Goal: Information Seeking & Learning: Compare options

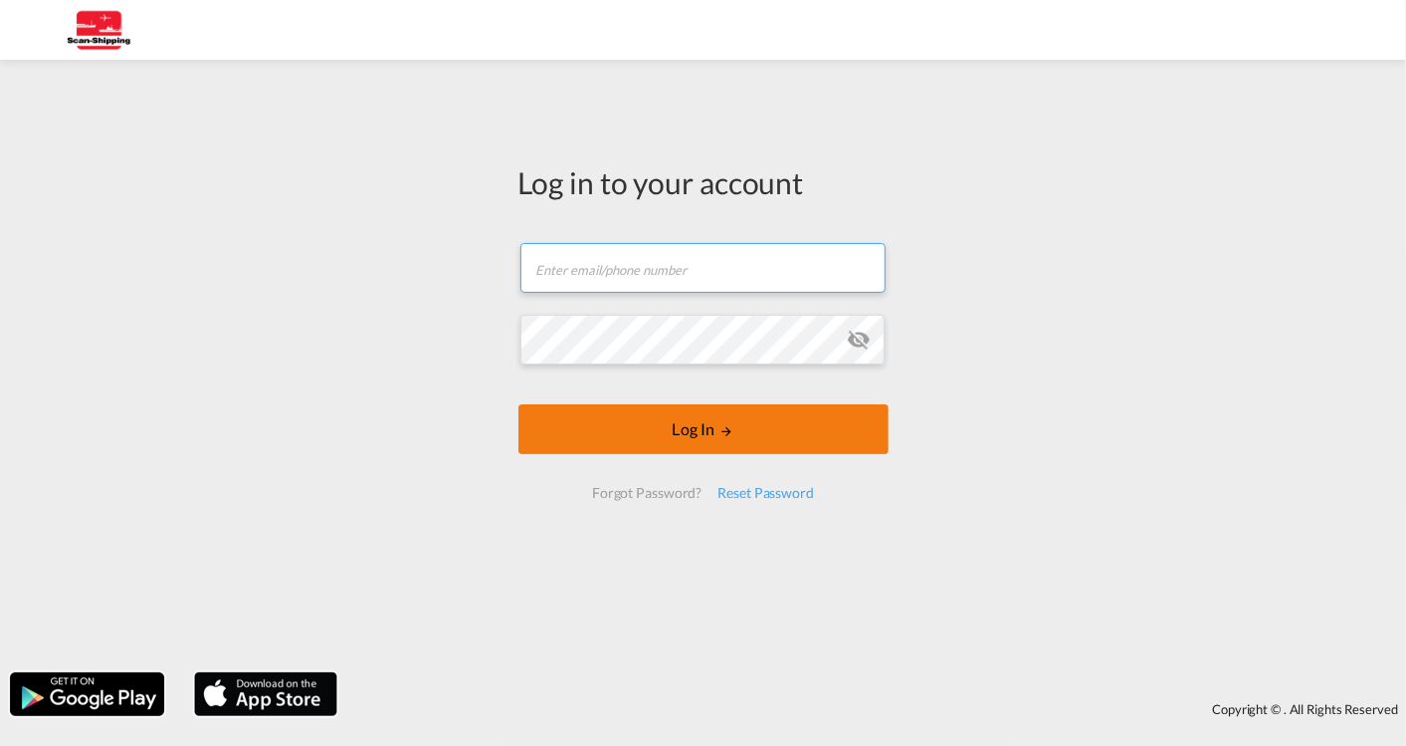
type input "[EMAIL_ADDRESS][DOMAIN_NAME]"
click at [715, 426] on button "Log In" at bounding box center [704, 429] width 370 height 50
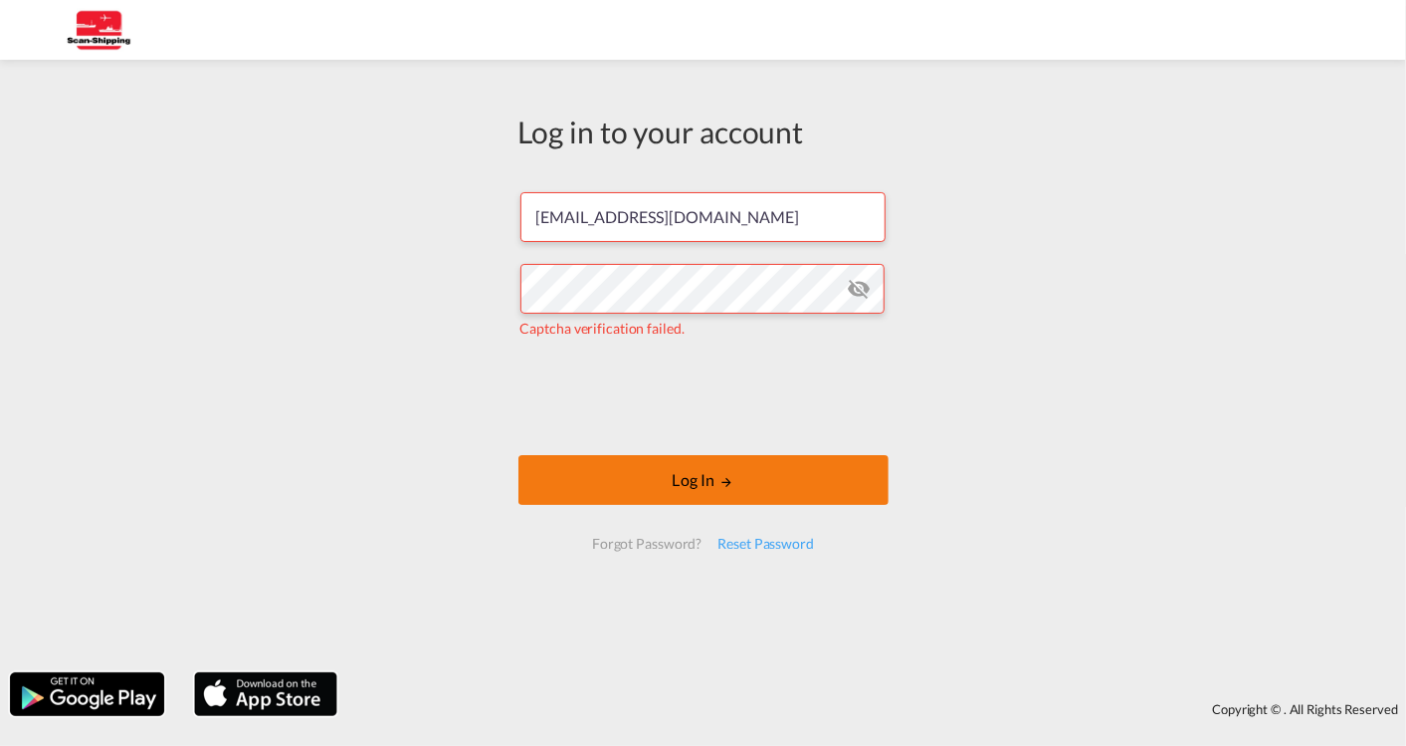
click at [687, 480] on button "Log In" at bounding box center [704, 480] width 370 height 50
